Goal: Navigation & Orientation: Find specific page/section

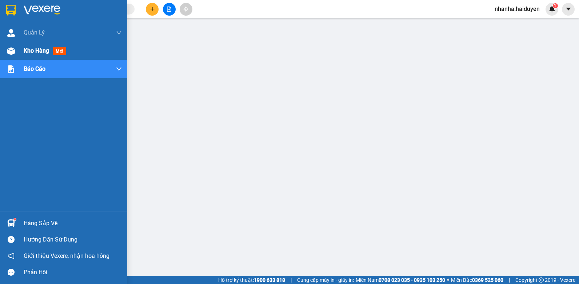
click at [30, 53] on span "Kho hàng" at bounding box center [36, 50] width 25 height 7
